Goal: Task Accomplishment & Management: Complete application form

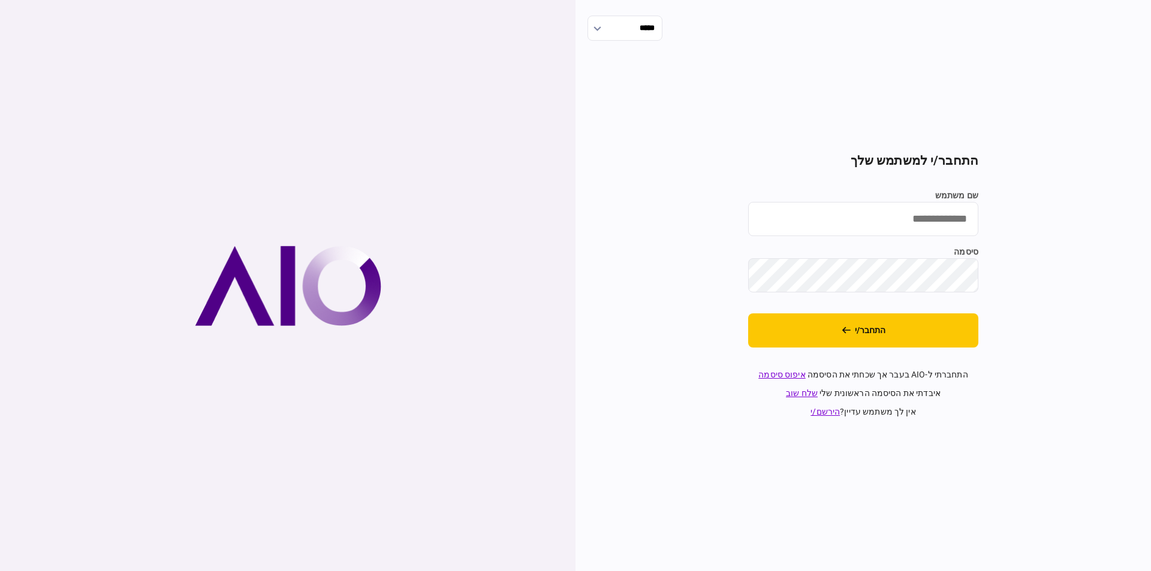
click at [889, 218] on input "שם משתמש" at bounding box center [863, 219] width 230 height 34
type input "*********"
click at [748, 314] on button "התחבר/י" at bounding box center [863, 331] width 230 height 34
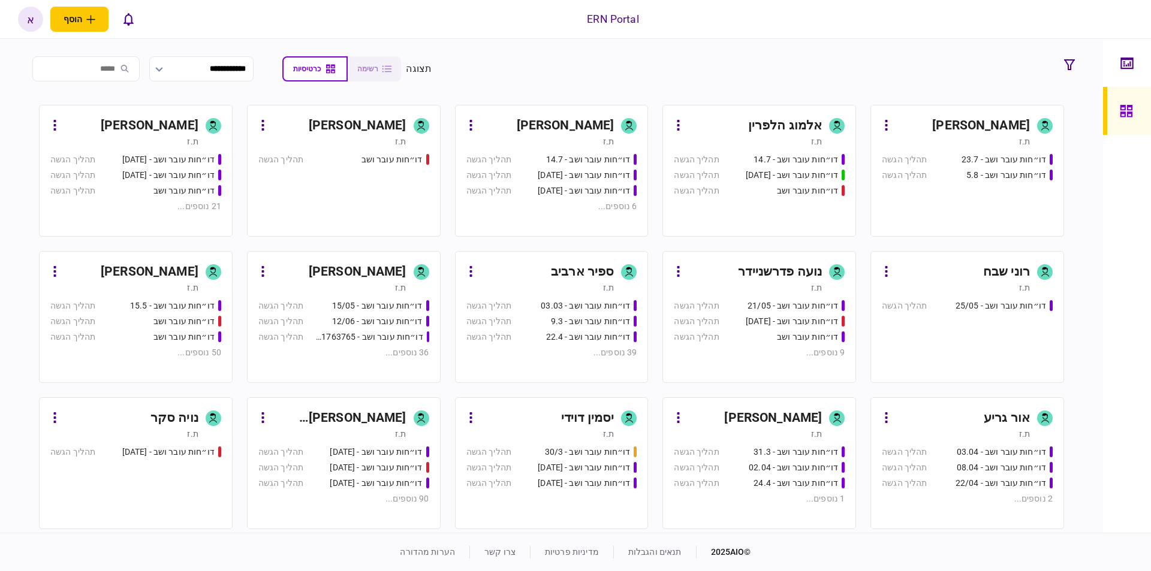
click at [369, 408] on link "אריאל תשובה ת.ז דו״חות עובר ושב - 19/03/2025 תהליך הגשה דו״חות עובר ושב - 19.3.…" at bounding box center [344, 464] width 194 height 132
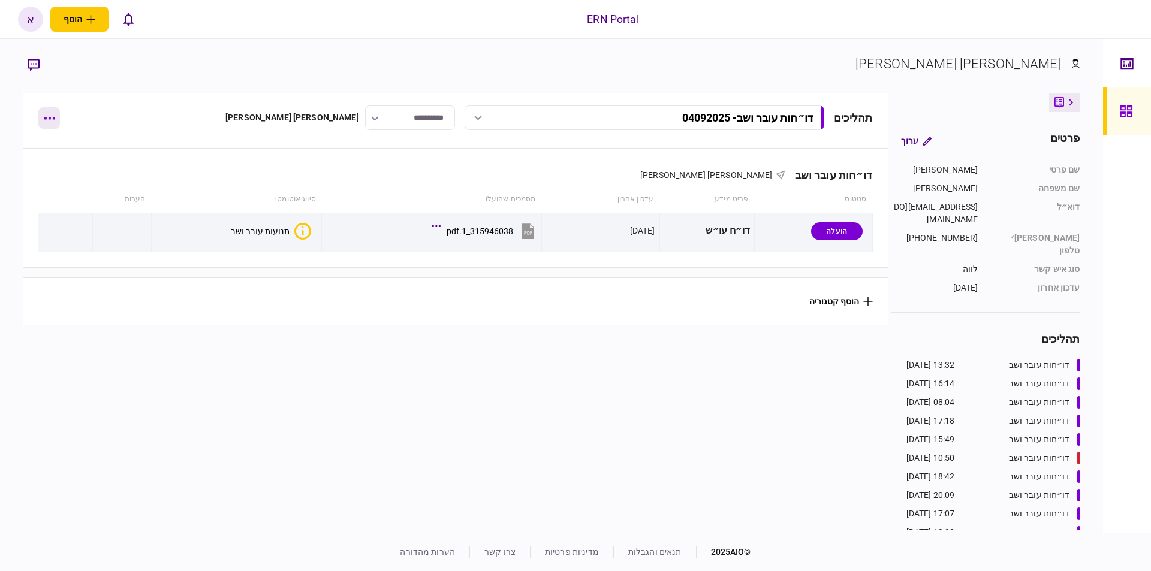
click at [55, 116] on button "button" at bounding box center [49, 118] width 22 height 22
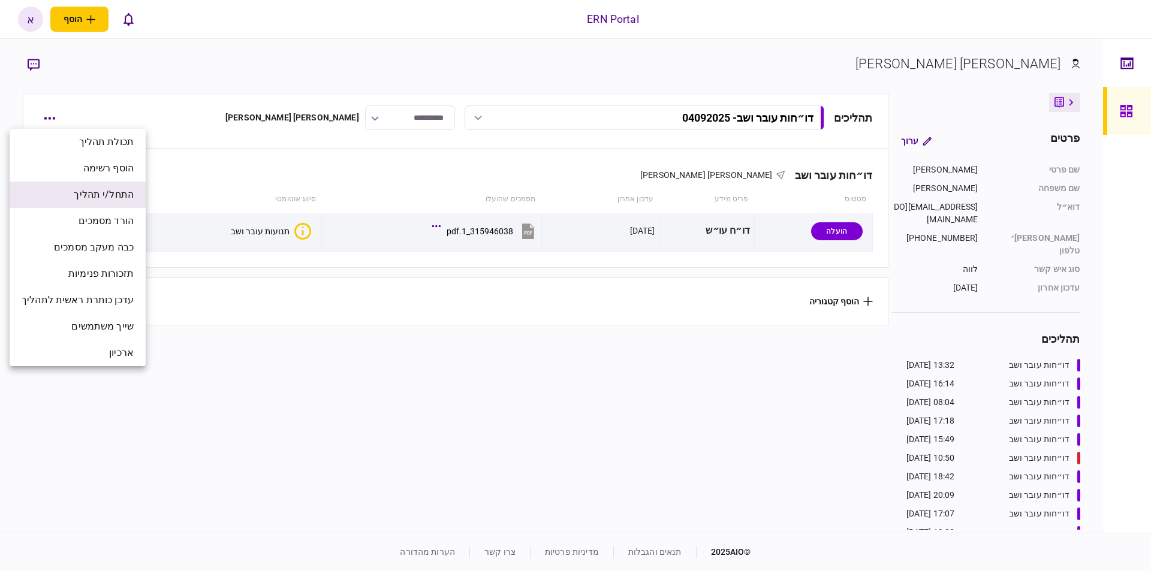
click at [118, 193] on span "התחל/י תהליך" at bounding box center [104, 195] width 60 height 14
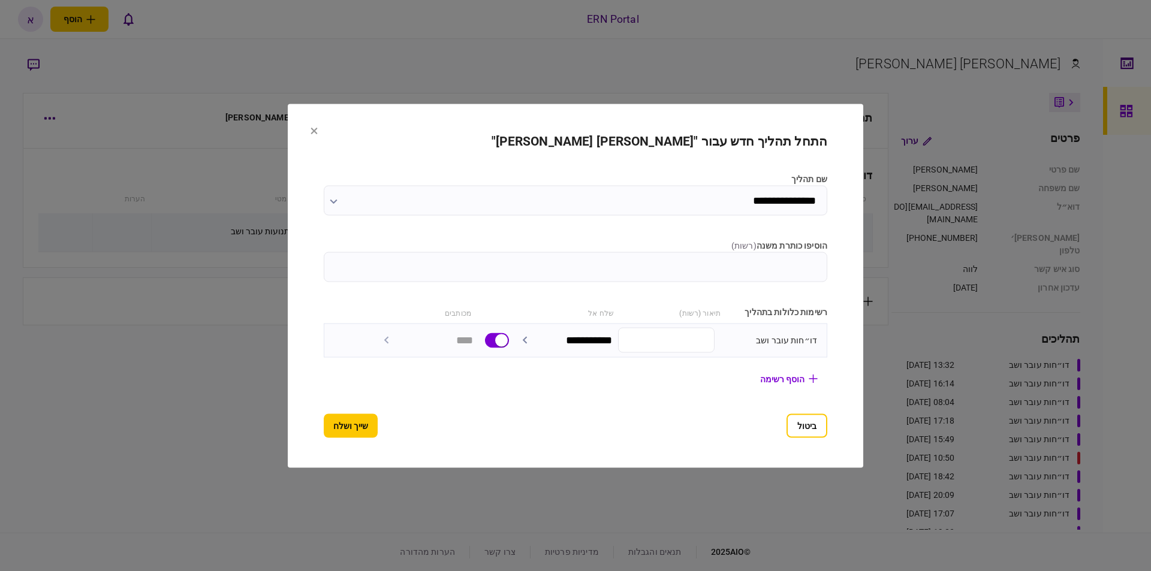
click at [677, 276] on input "הוסיפו כותרת משנה ( רשות )" at bounding box center [576, 267] width 504 height 30
type input "********"
click at [345, 420] on button "שייך ושלח" at bounding box center [351, 426] width 54 height 24
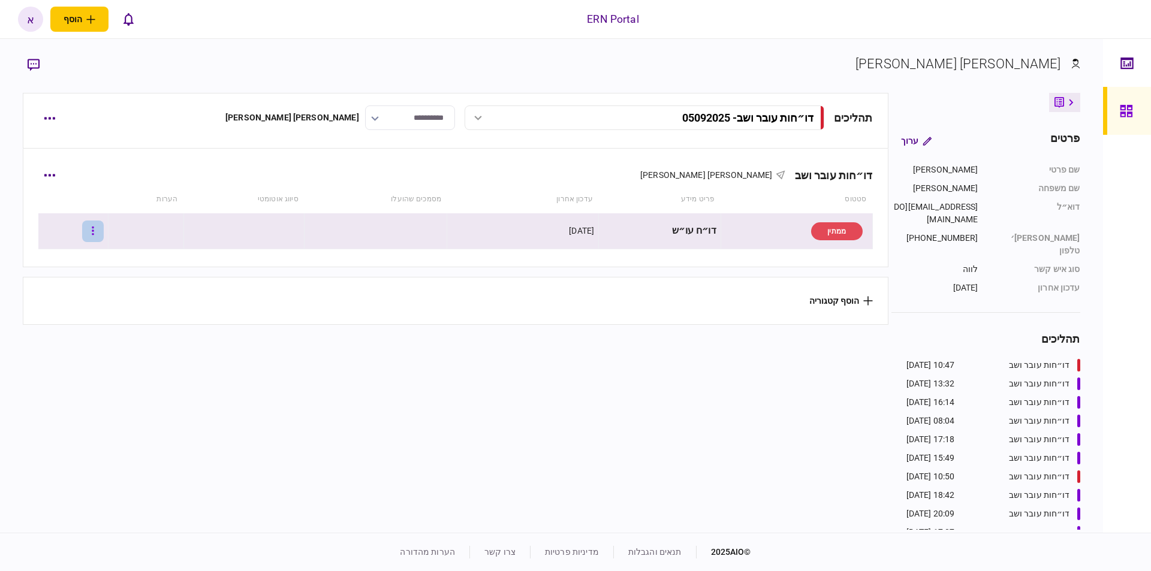
click at [97, 233] on button "button" at bounding box center [93, 232] width 22 height 22
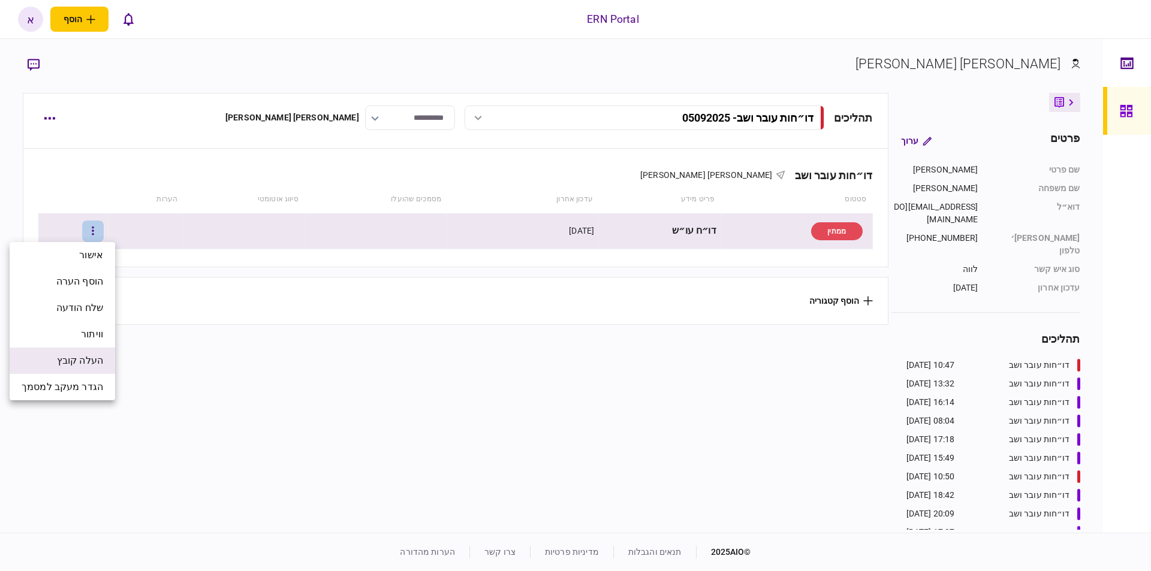
click at [57, 362] on span "העלה קובץ" at bounding box center [80, 361] width 46 height 14
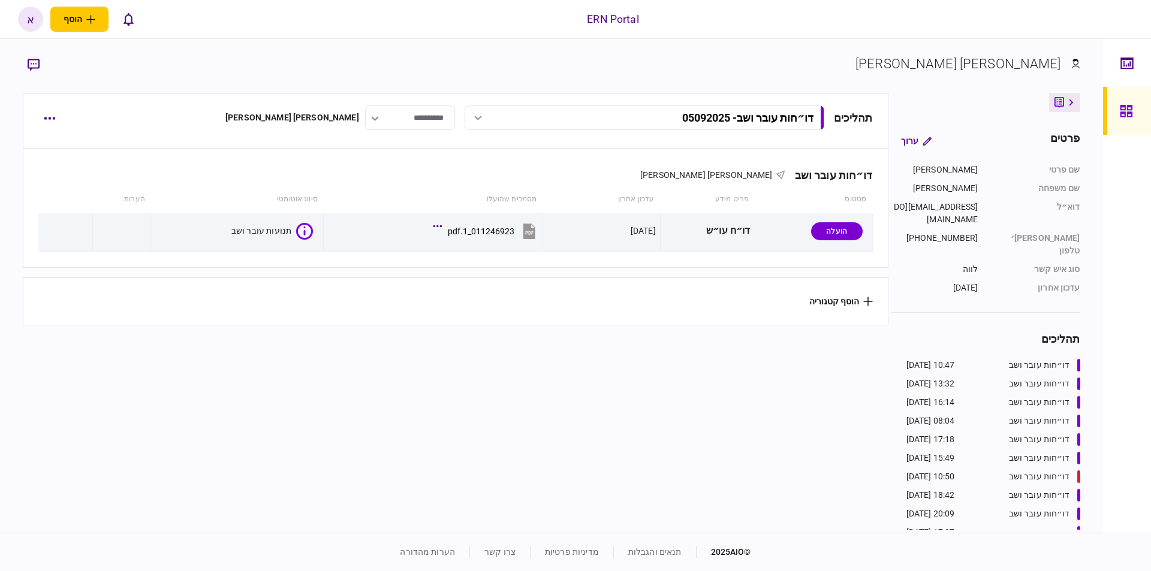
click at [568, 425] on section "תהליכים דו״חות עובר ושב - 05092025 דו״חות עובר ושב - 05092025 10:47 05/09/2025 …" at bounding box center [455, 311] width 865 height 437
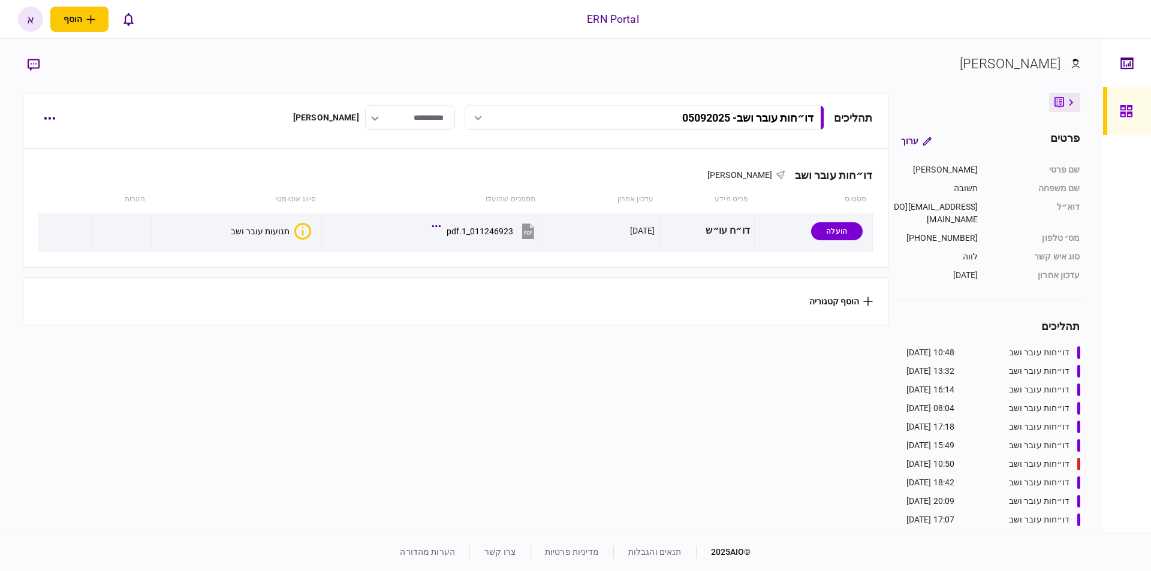
click at [265, 229] on div "תנועות עובר ושב" at bounding box center [260, 232] width 59 height 10
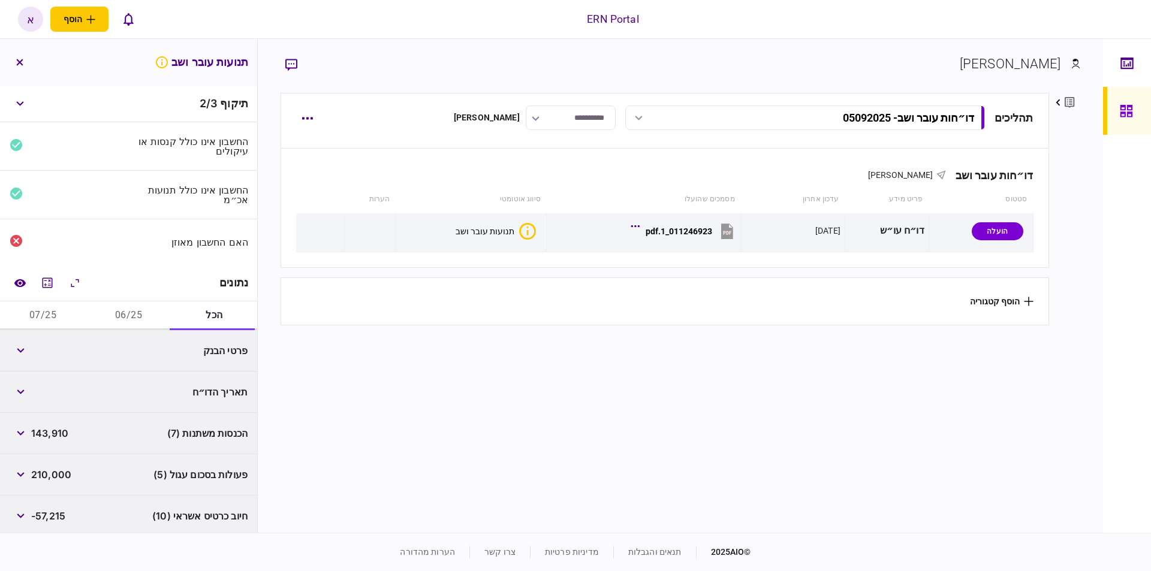
click at [131, 317] on button "06/25" at bounding box center [129, 316] width 86 height 29
click at [60, 313] on button "07/25" at bounding box center [43, 316] width 86 height 29
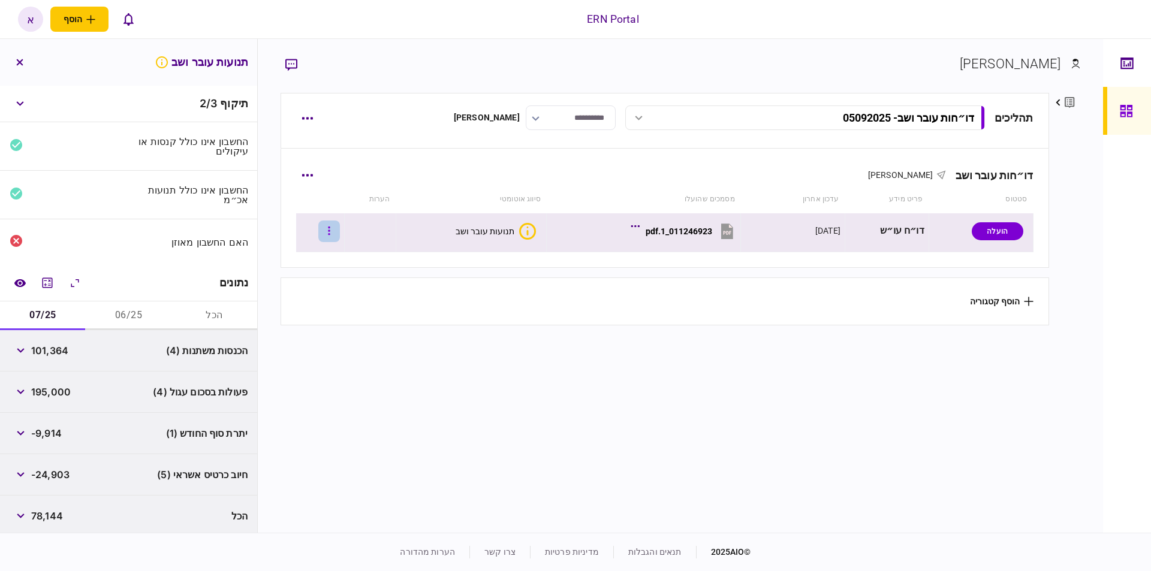
click at [340, 234] on button "button" at bounding box center [329, 232] width 22 height 22
